Goal: Information Seeking & Learning: Compare options

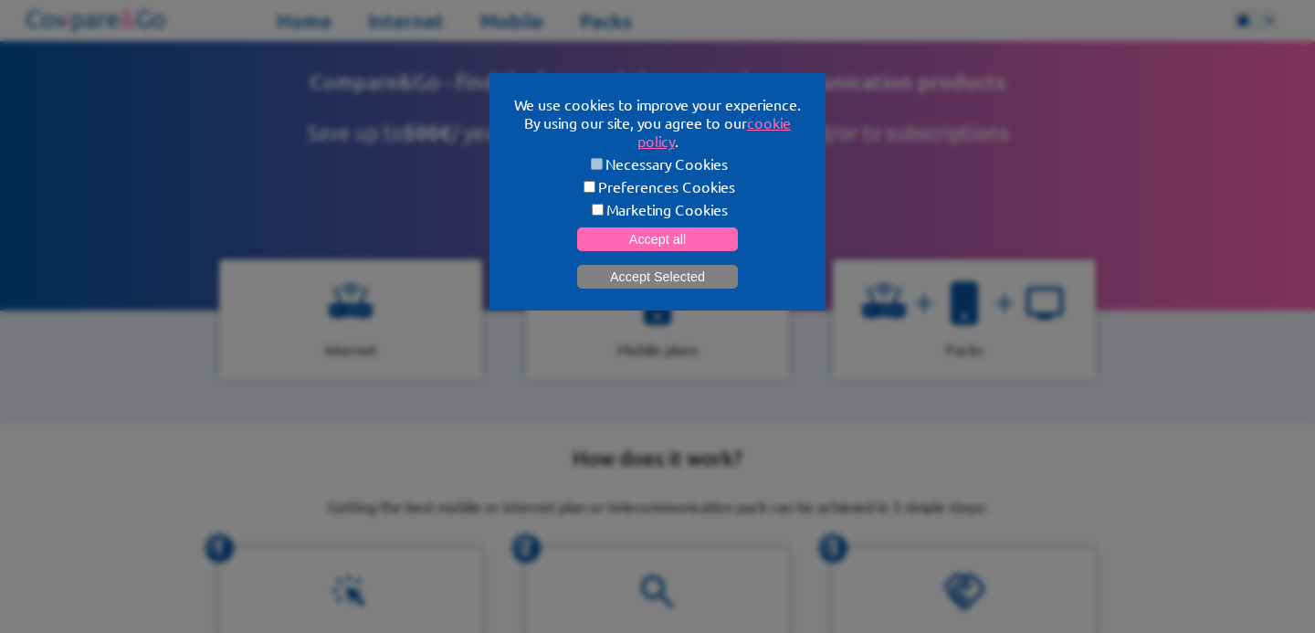
click at [674, 273] on button "Accept Selected" at bounding box center [657, 277] width 161 height 24
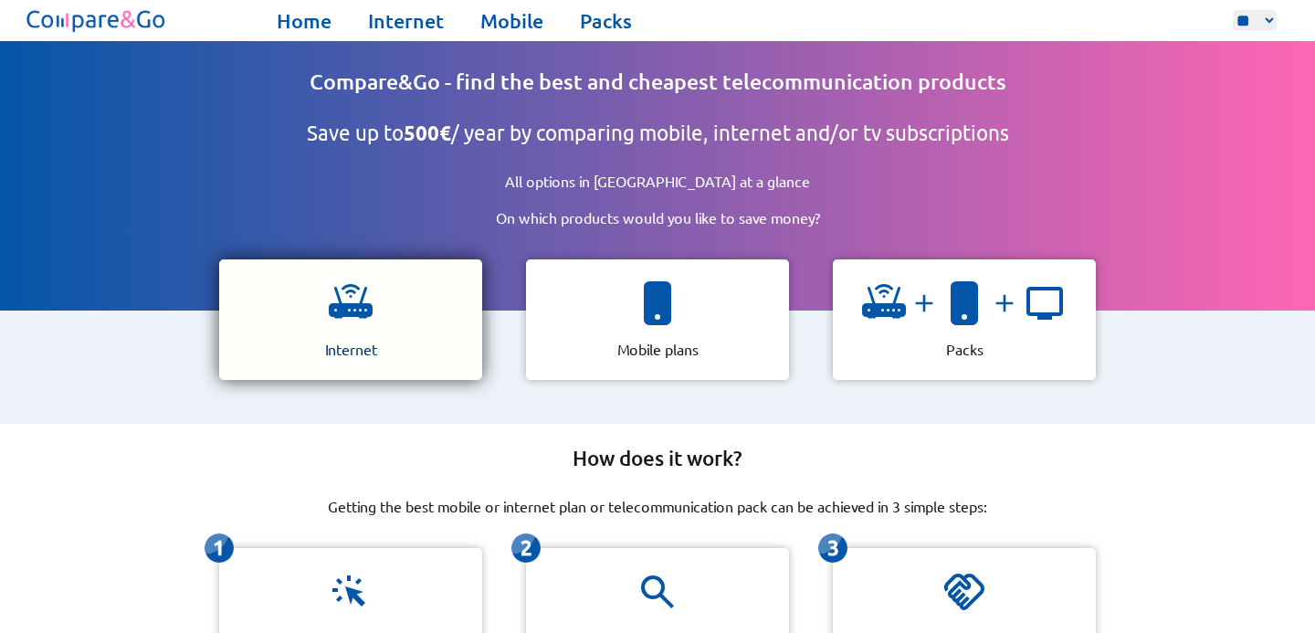
scroll to position [25, 0]
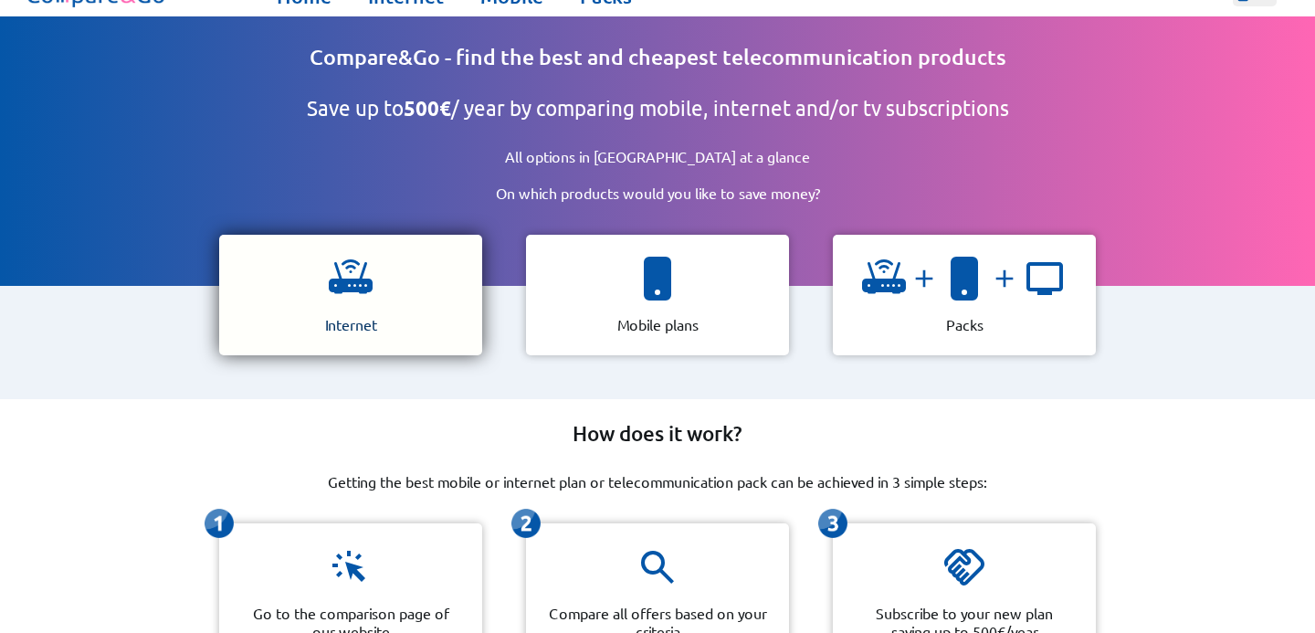
click at [396, 267] on div "Internet" at bounding box center [350, 295] width 263 height 121
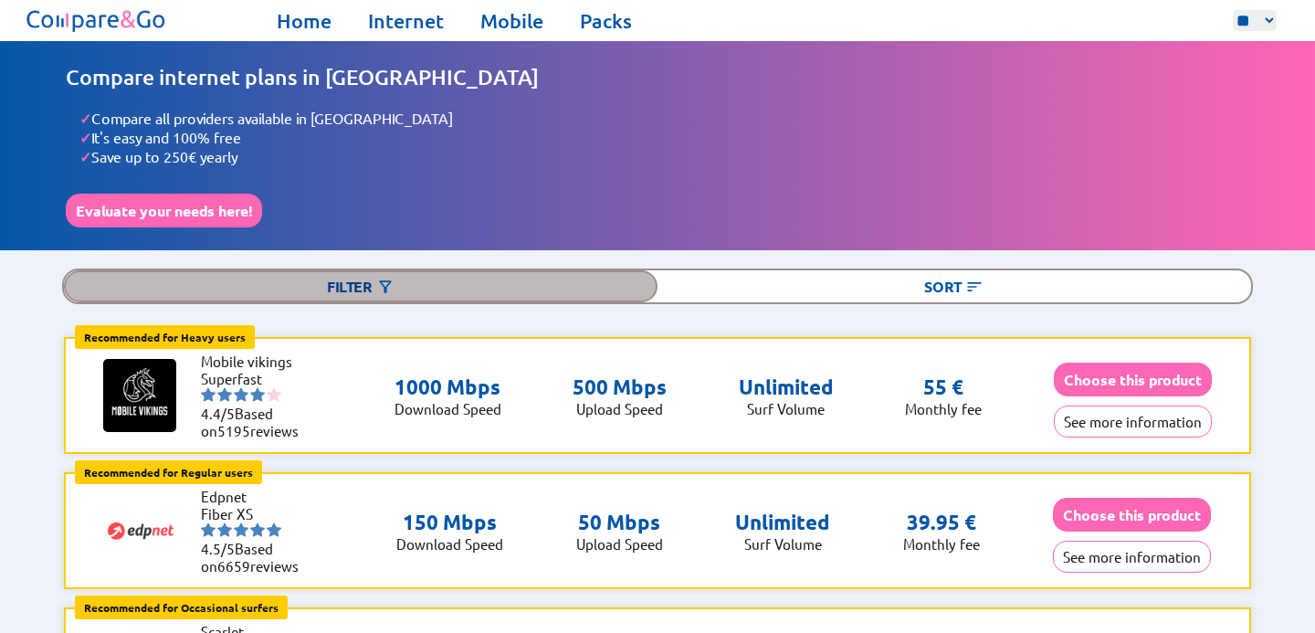
click at [365, 276] on div "Filter" at bounding box center [361, 286] width 594 height 32
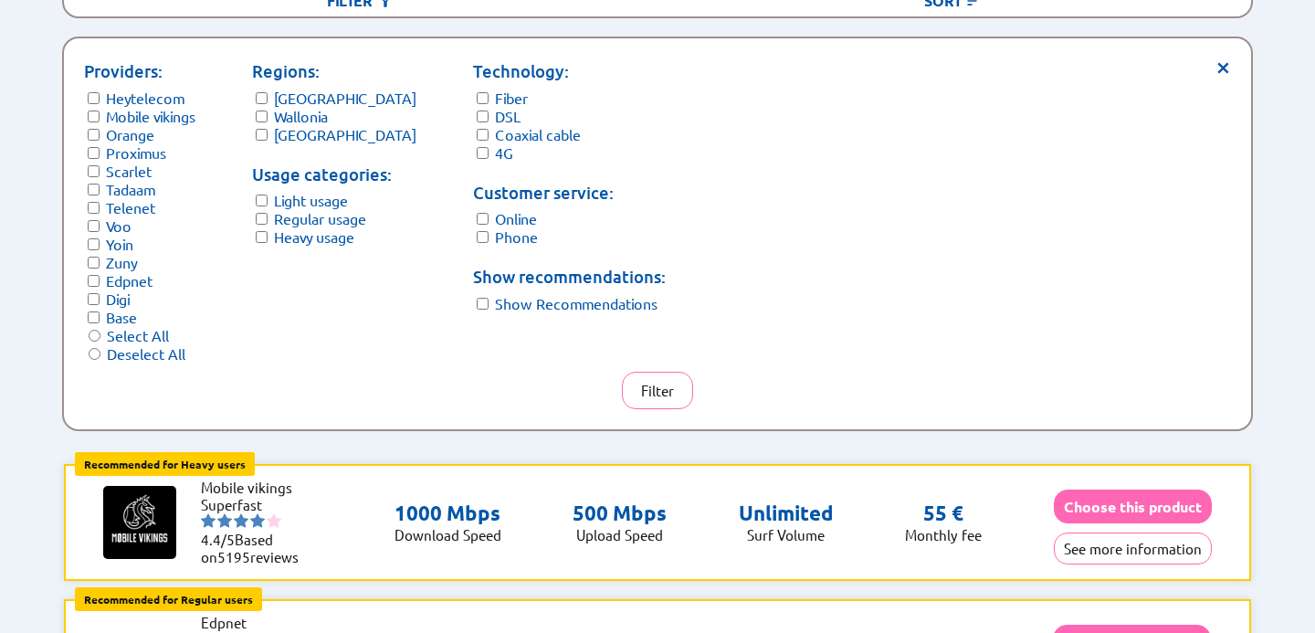
scroll to position [306, 0]
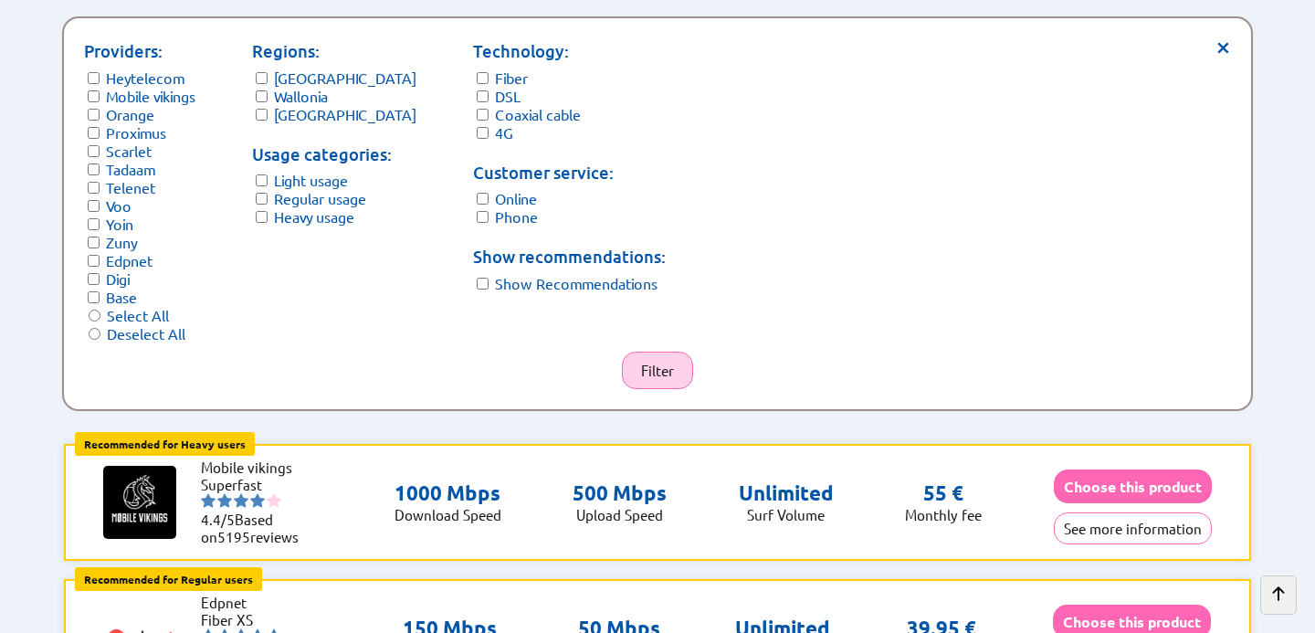
click at [642, 352] on button "Filter" at bounding box center [657, 370] width 71 height 37
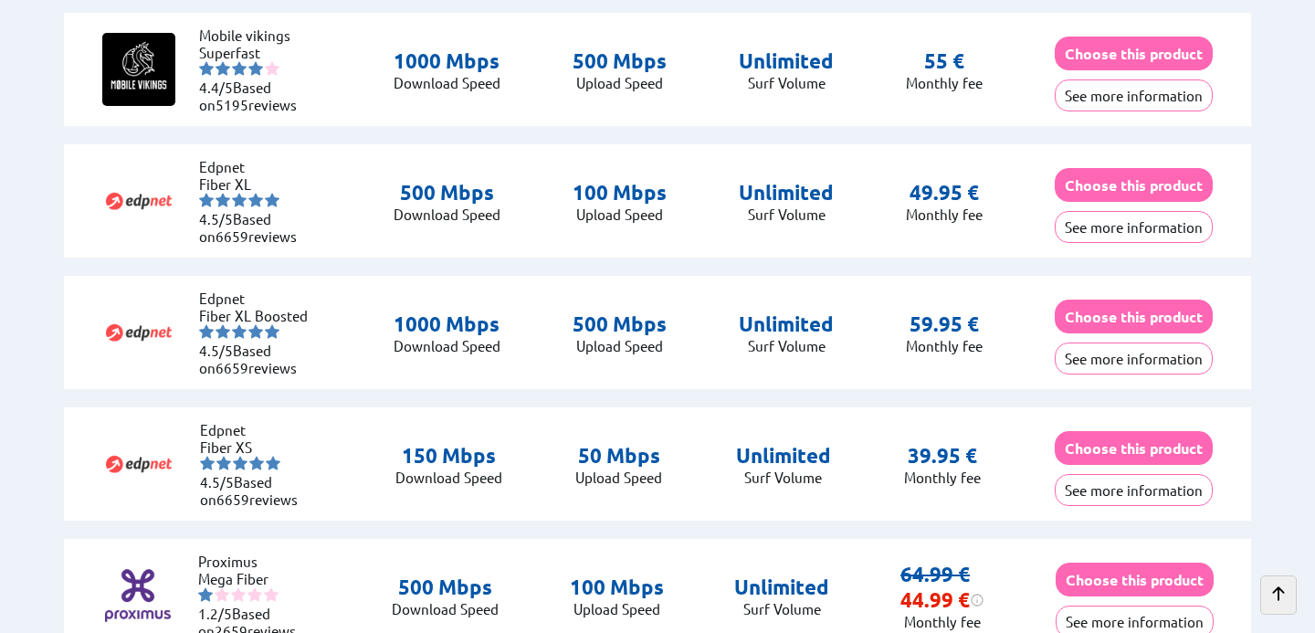
scroll to position [996, 0]
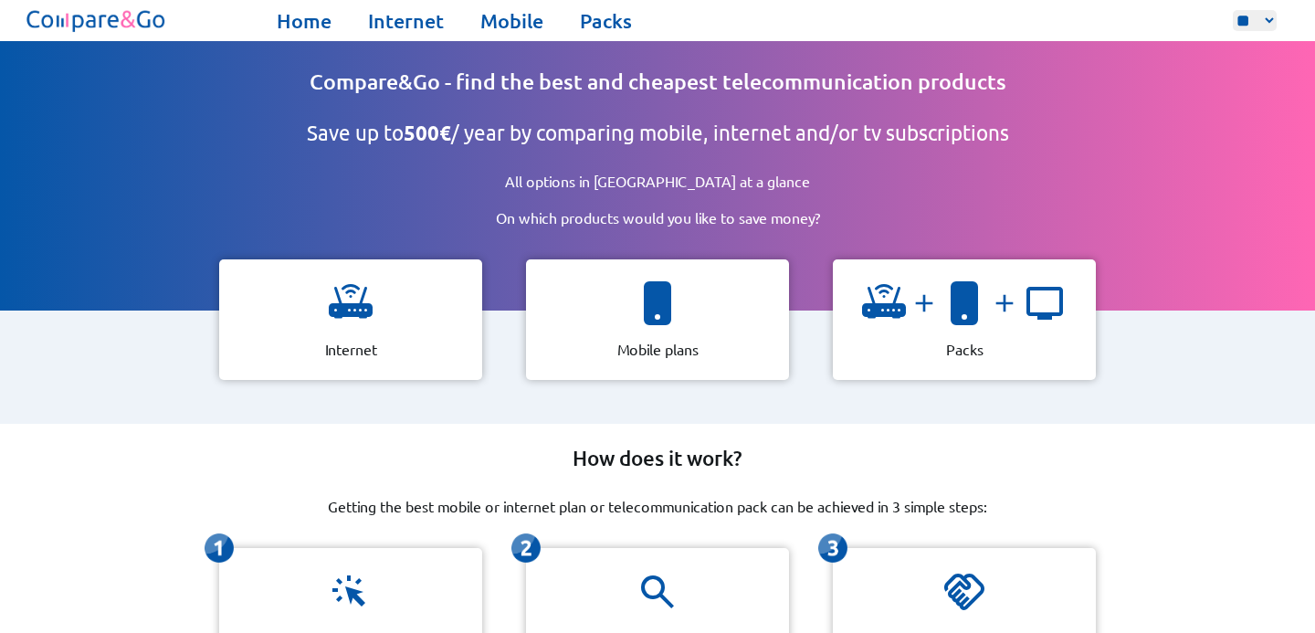
scroll to position [25, 0]
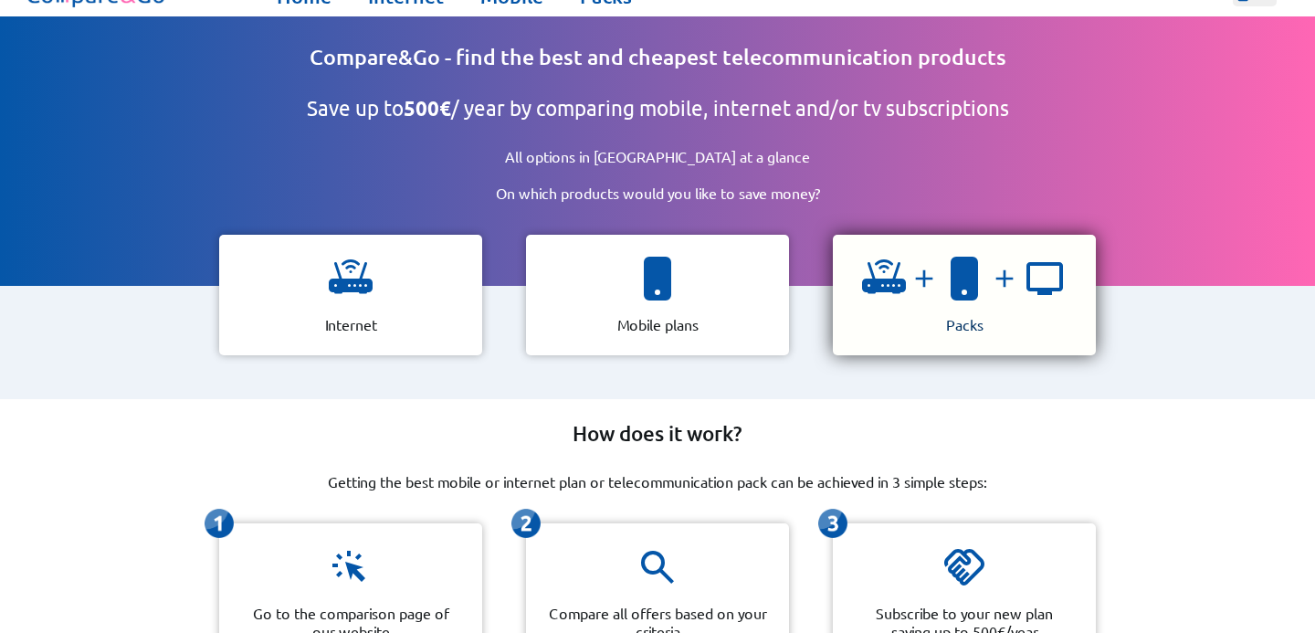
click at [877, 287] on img at bounding box center [884, 279] width 44 height 44
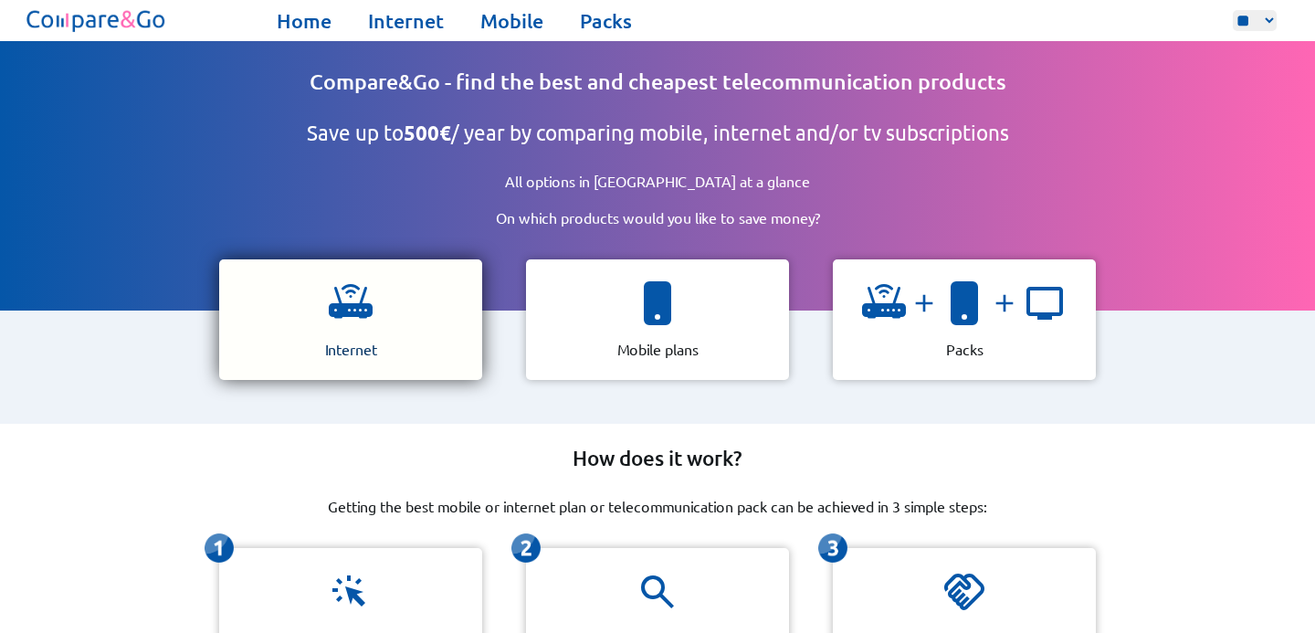
scroll to position [25, 0]
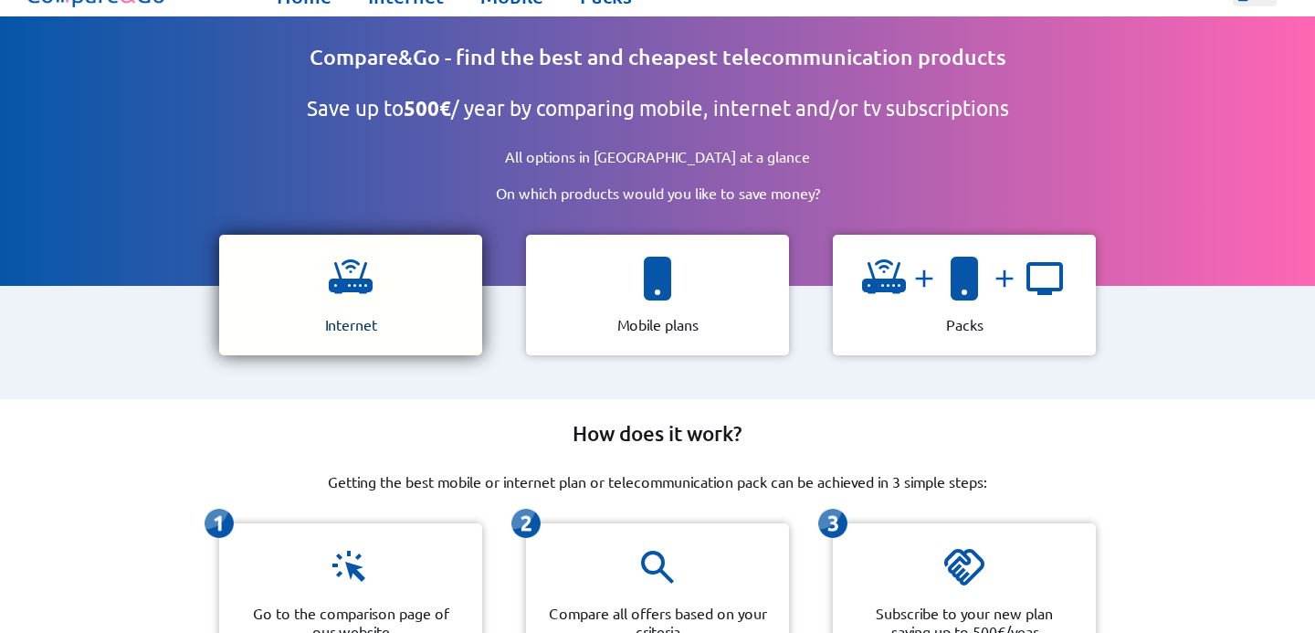
click at [393, 290] on div "Internet" at bounding box center [350, 295] width 263 height 121
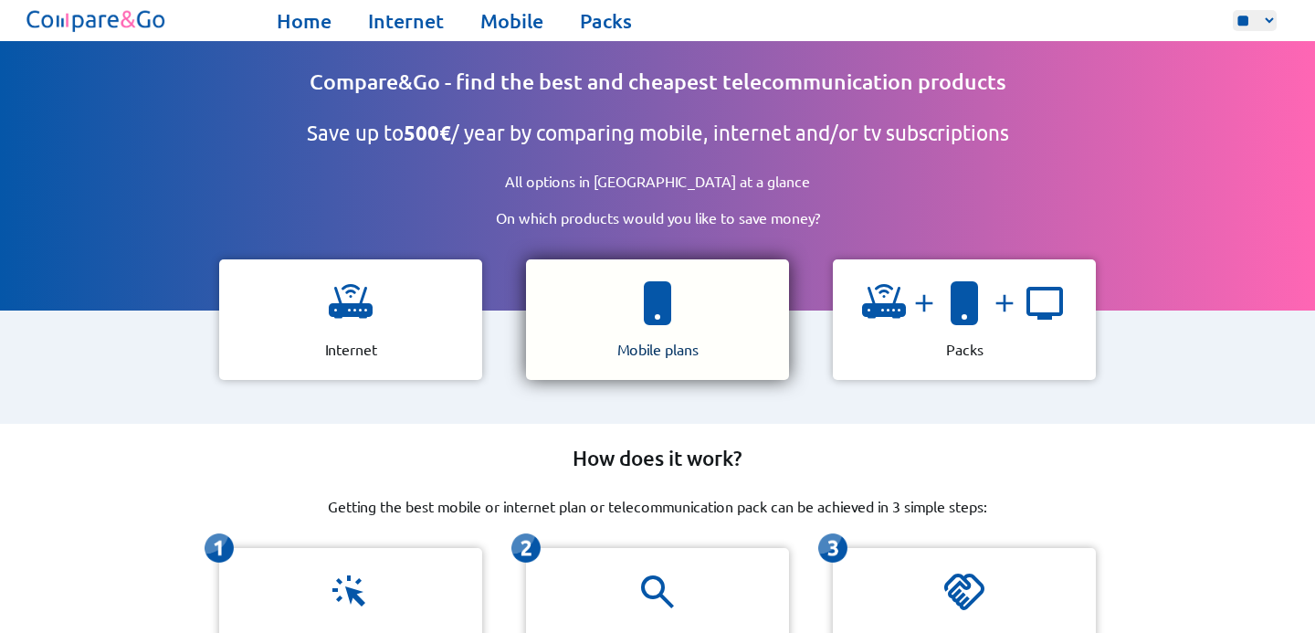
scroll to position [25, 0]
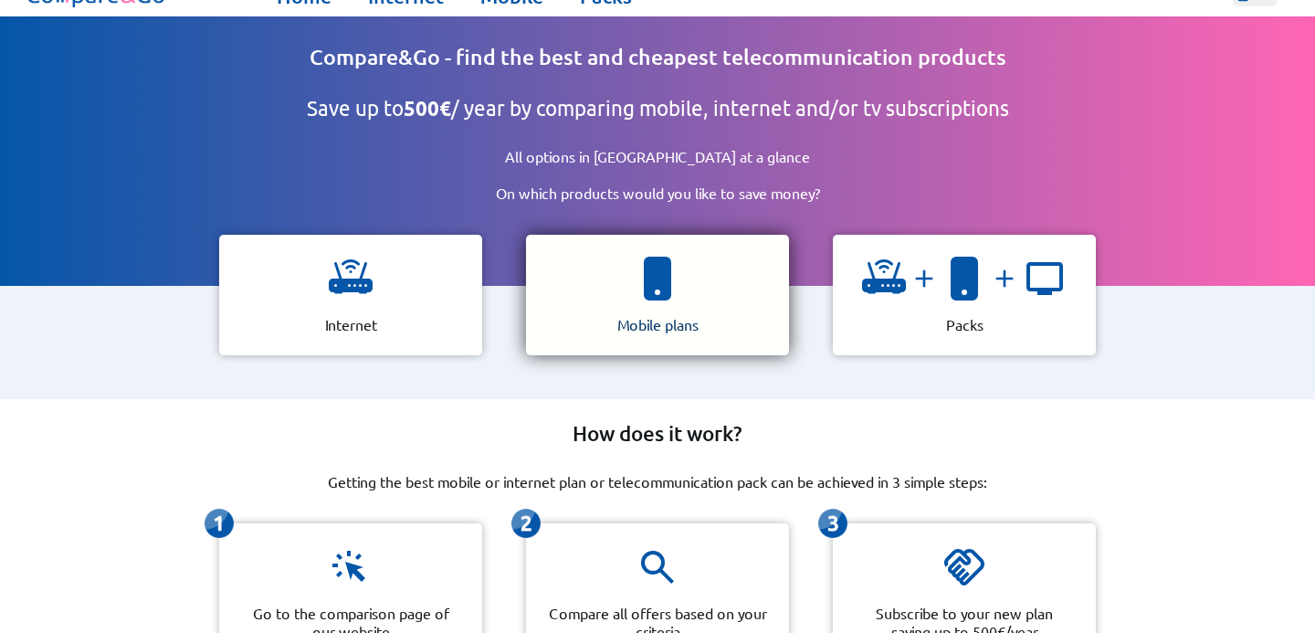
click at [656, 303] on div "Mobile plans" at bounding box center [657, 295] width 263 height 121
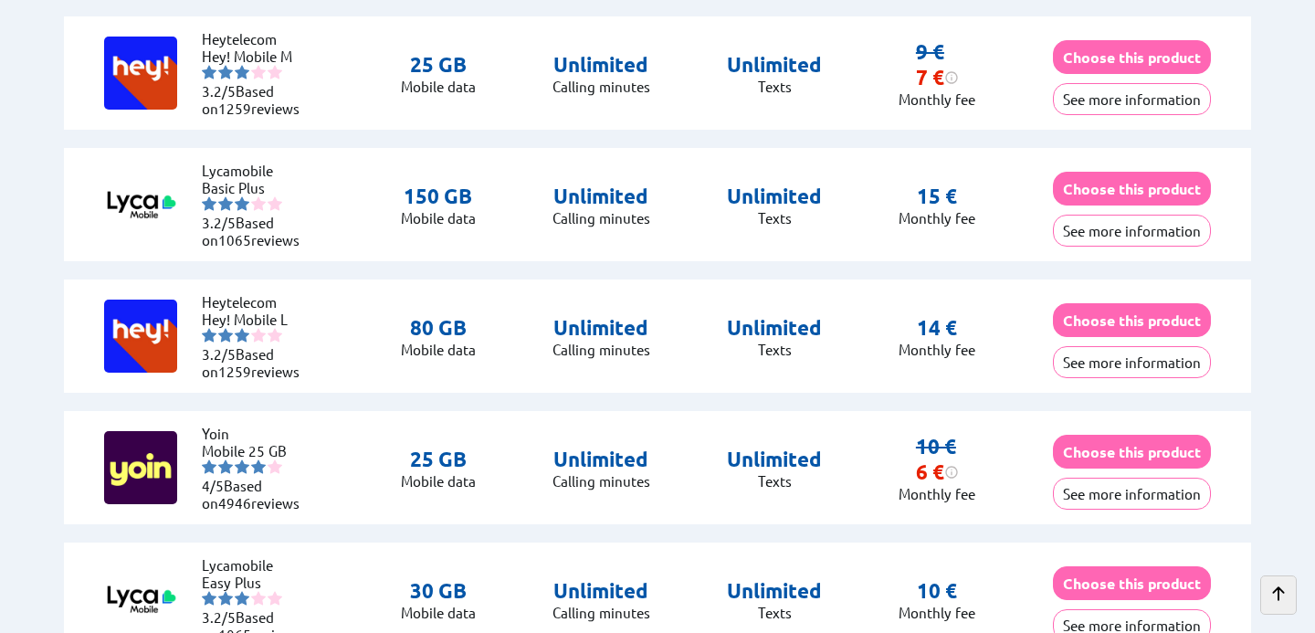
scroll to position [861, 0]
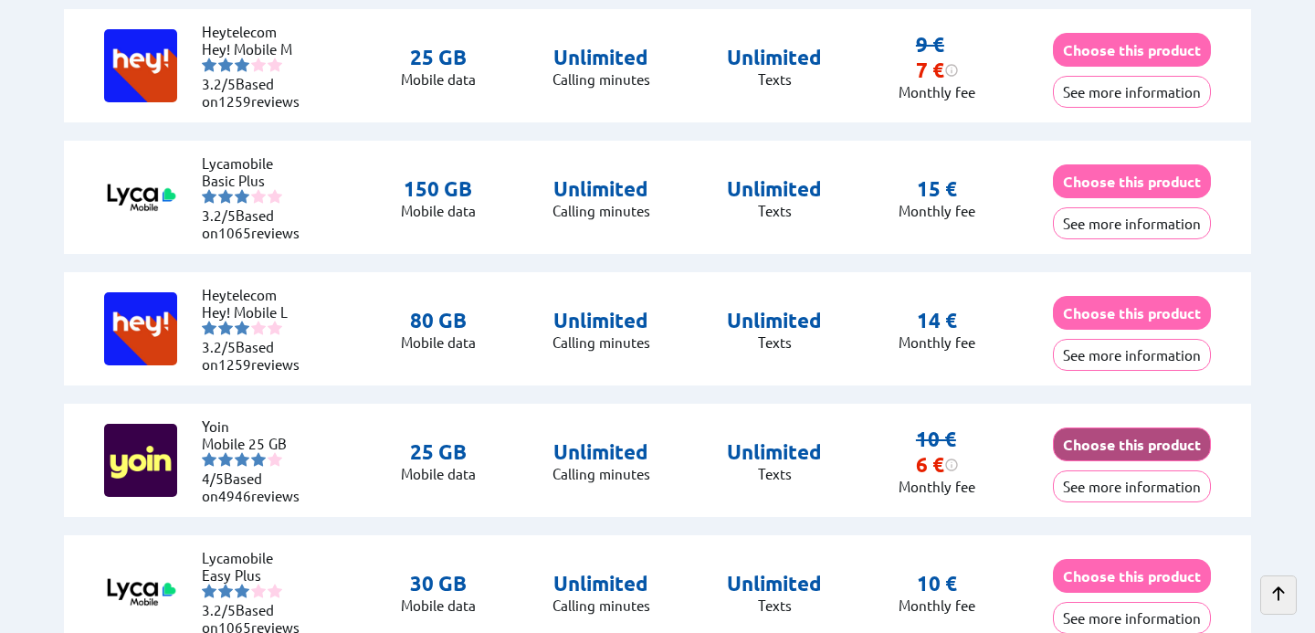
click at [1082, 437] on button "Choose this product" at bounding box center [1132, 444] width 158 height 34
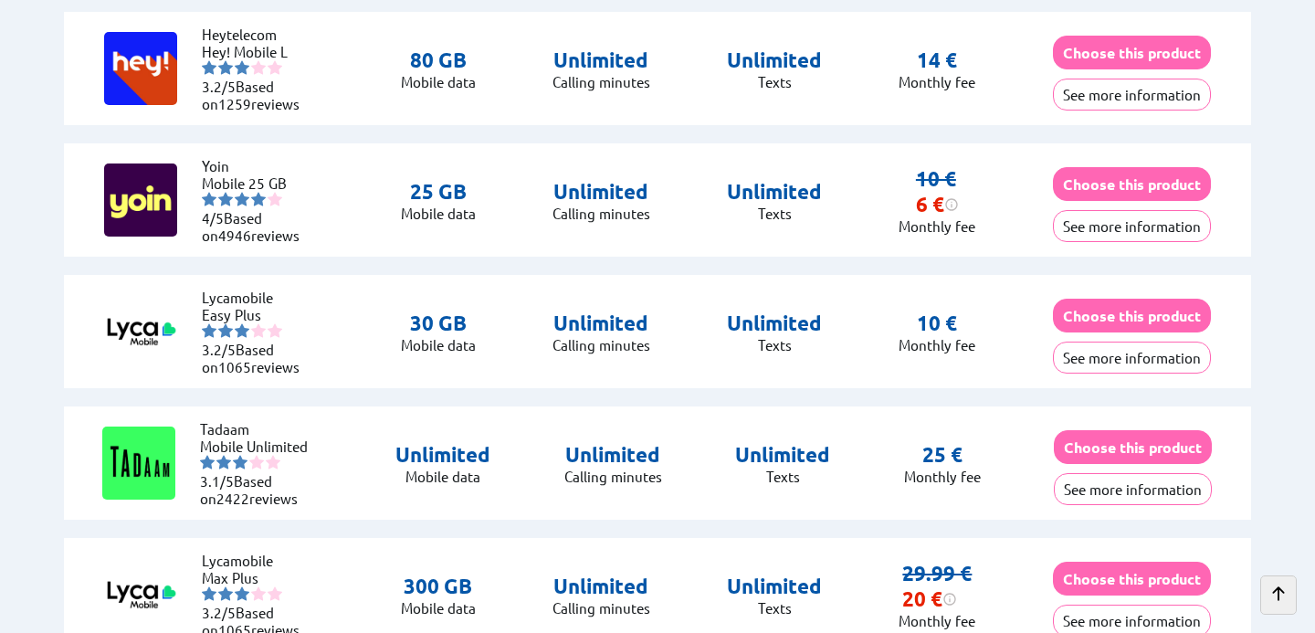
scroll to position [1118, 0]
